Goal: Navigation & Orientation: Find specific page/section

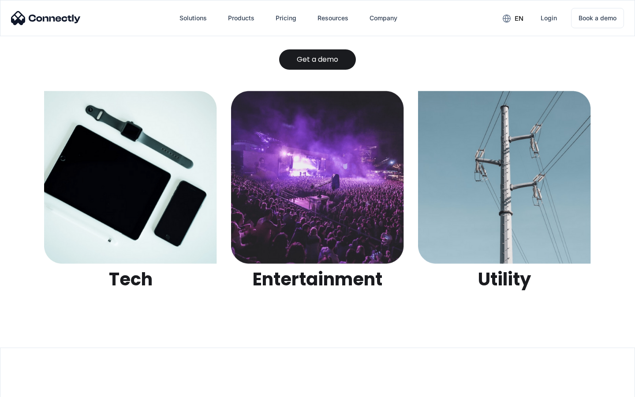
scroll to position [2781, 0]
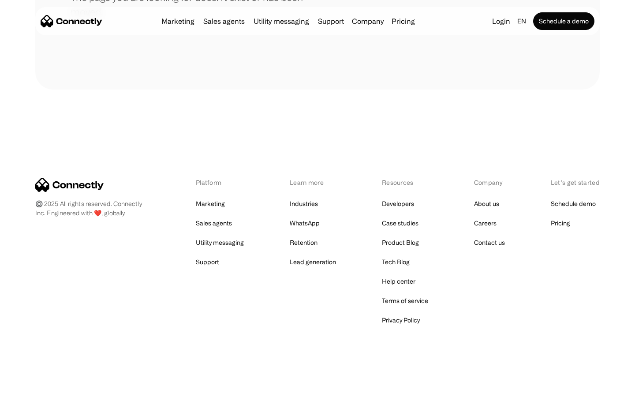
scroll to position [161, 0]
